Goal: Contribute content

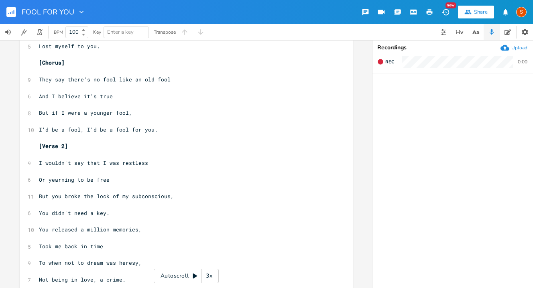
scroll to position [116, 0]
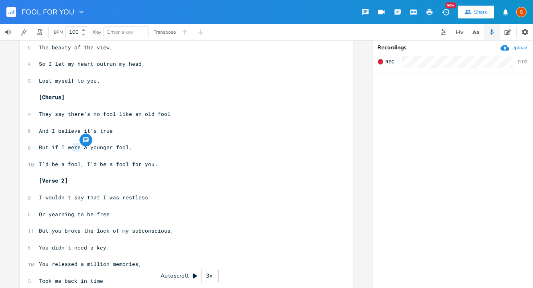
type textarea "ere"
drag, startPoint x: 77, startPoint y: 147, endPoint x: 69, endPoint y: 146, distance: 8.2
click at [69, 146] on span "But if I were a younger fool," at bounding box center [85, 147] width 93 height 7
type textarea "as"
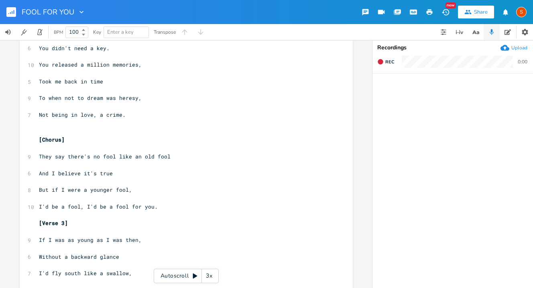
scroll to position [316, 0]
type textarea "re"
drag, startPoint x: 78, startPoint y: 188, endPoint x: 71, endPoint y: 188, distance: 6.8
click at [71, 188] on span "But if I were a younger fool," at bounding box center [85, 188] width 93 height 7
click at [77, 189] on span "But if I were a younger fool," at bounding box center [85, 188] width 93 height 7
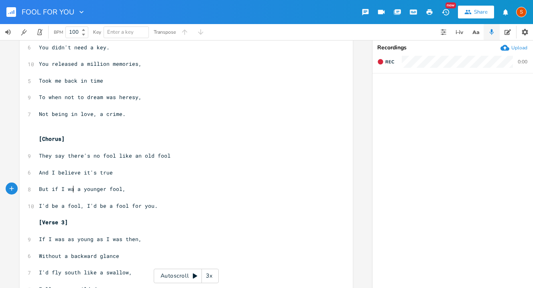
type textarea "as"
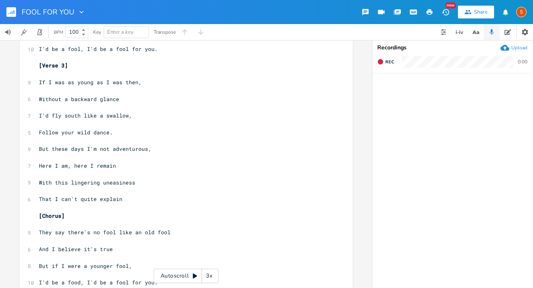
scroll to position [496, 0]
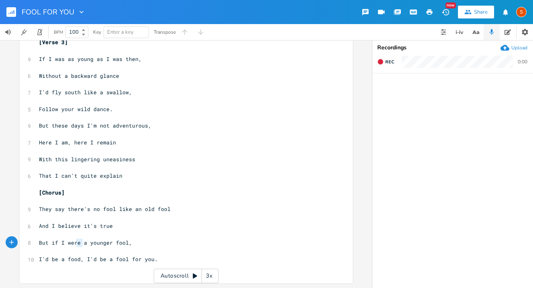
drag, startPoint x: 79, startPoint y: 242, endPoint x: 72, endPoint y: 242, distance: 6.4
click at [73, 242] on span "But if I were a younger fool," at bounding box center [85, 242] width 93 height 7
type textarea "e"
click at [80, 245] on span "But if I were a younger fool," at bounding box center [85, 242] width 93 height 7
click at [77, 243] on span "But if I were a younger fool," at bounding box center [85, 242] width 93 height 7
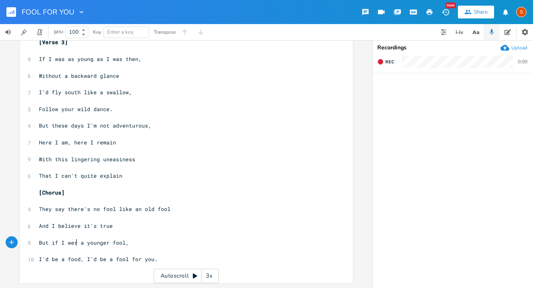
scroll to position [496, 0]
type textarea "was"
click at [77, 258] on span "I'd be a food, I'd be a fool for you." at bounding box center [98, 258] width 119 height 7
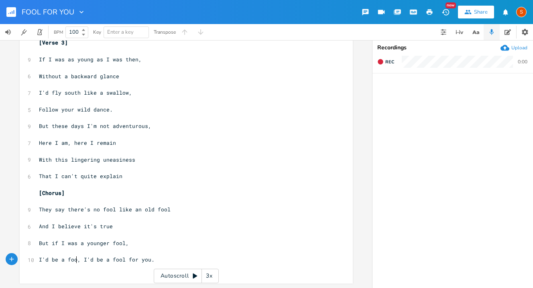
type textarea "l"
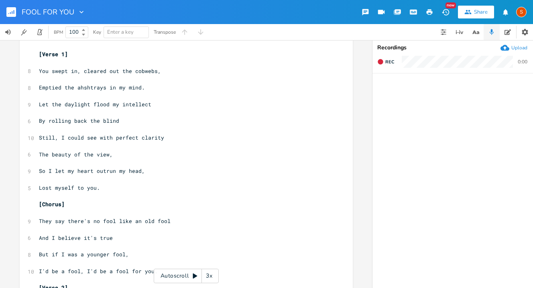
scroll to position [8, 0]
